Goal: Task Accomplishment & Management: Manage account settings

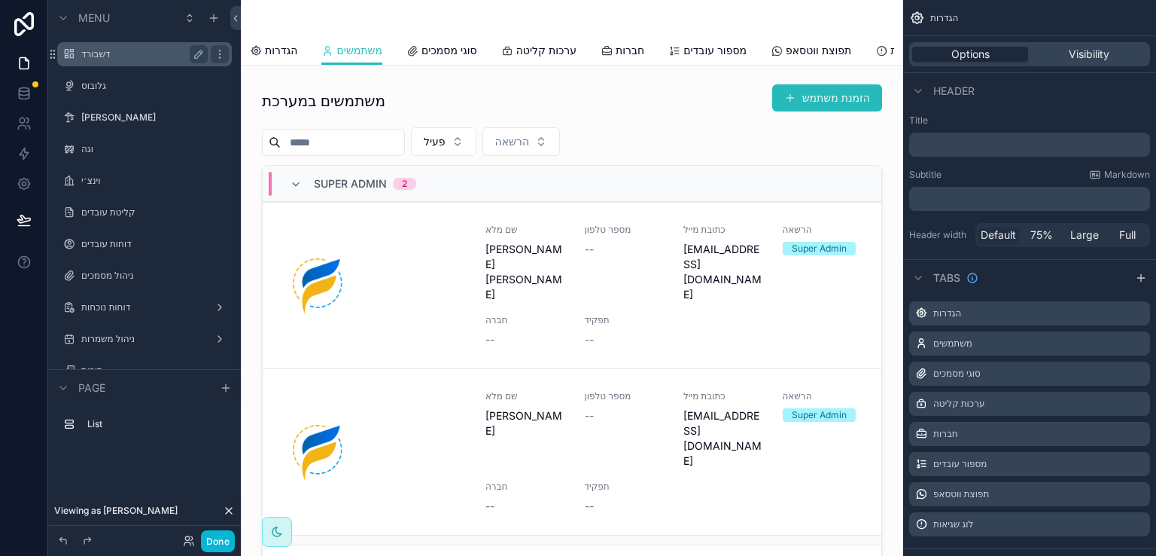
click at [93, 53] on label "דשבורד" at bounding box center [141, 54] width 120 height 12
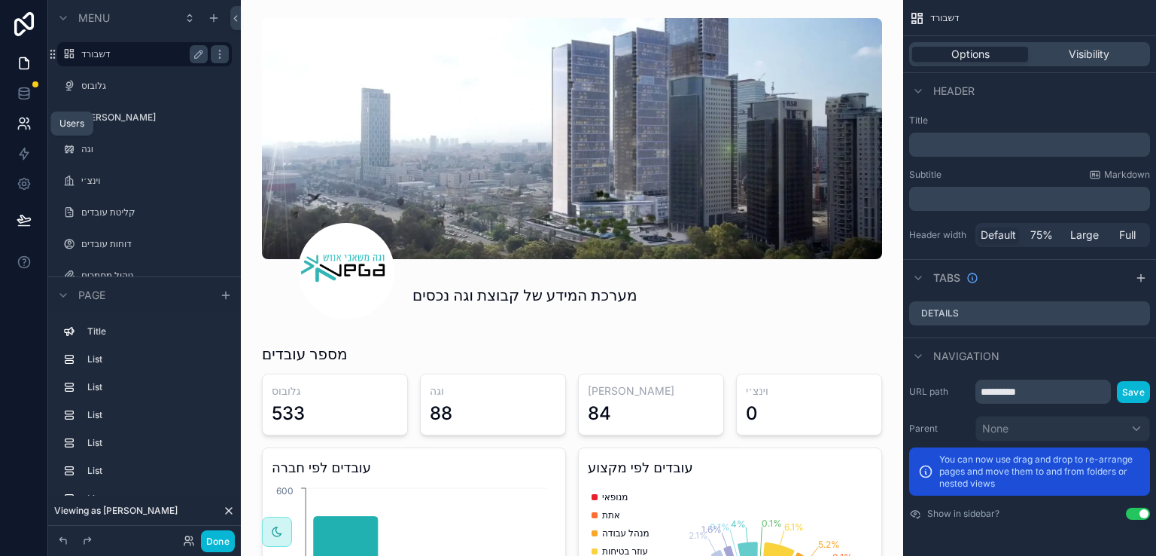
click at [26, 123] on icon at bounding box center [24, 123] width 15 height 15
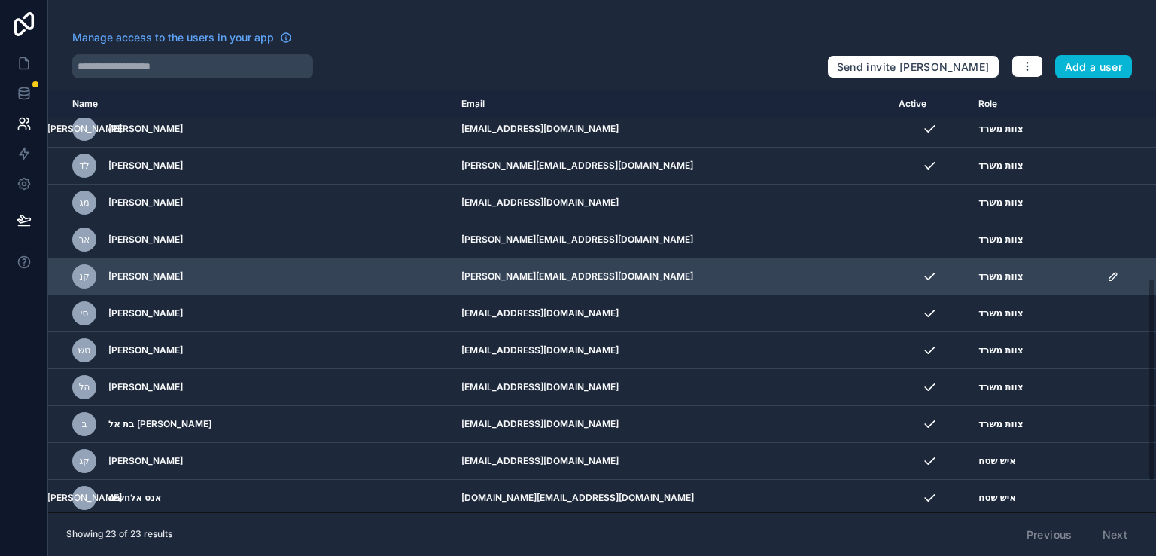
scroll to position [450, 0]
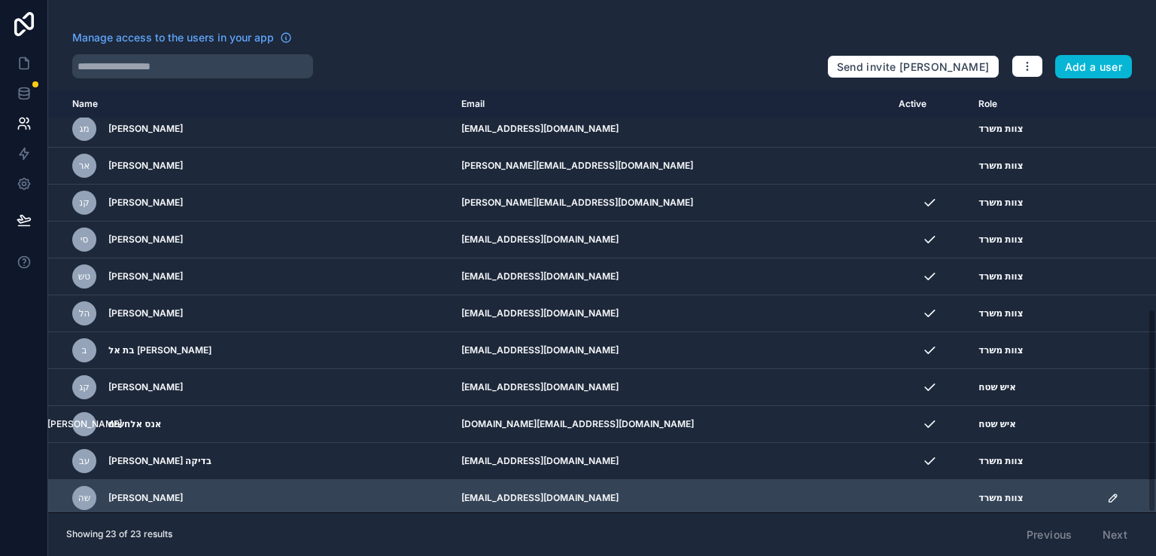
click at [1110, 494] on icon "scrollable content" at bounding box center [1114, 498] width 8 height 8
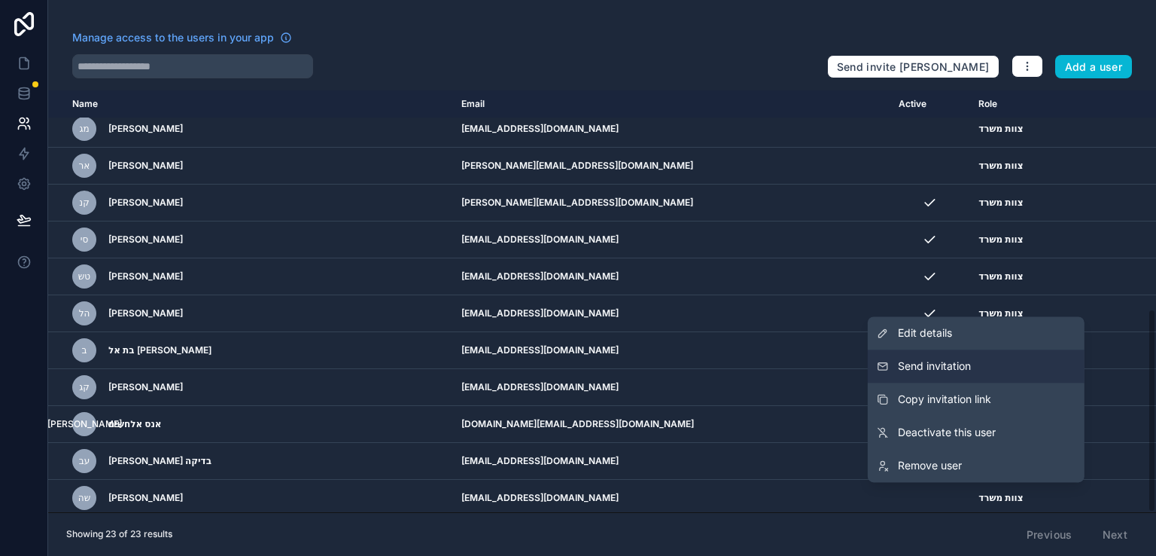
click at [903, 361] on span "Send invitation" at bounding box center [934, 365] width 73 height 15
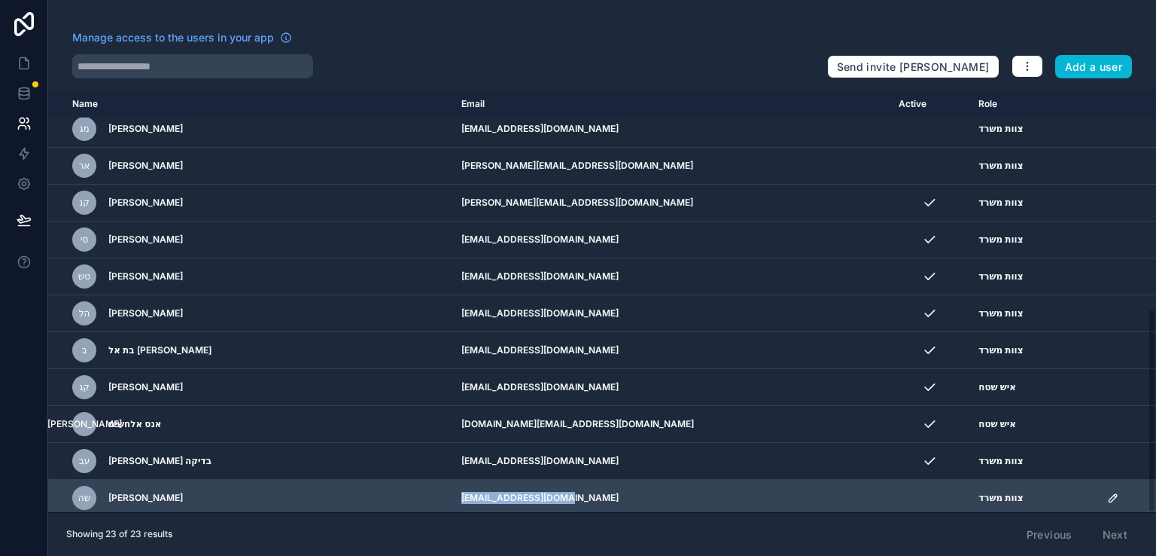
drag, startPoint x: 386, startPoint y: 491, endPoint x: 493, endPoint y: 498, distance: 107.2
click at [493, 498] on td "[EMAIL_ADDRESS][DOMAIN_NAME]" at bounding box center [670, 498] width 437 height 37
copy td "[EMAIL_ADDRESS][DOMAIN_NAME]"
